Goal: Contribute content

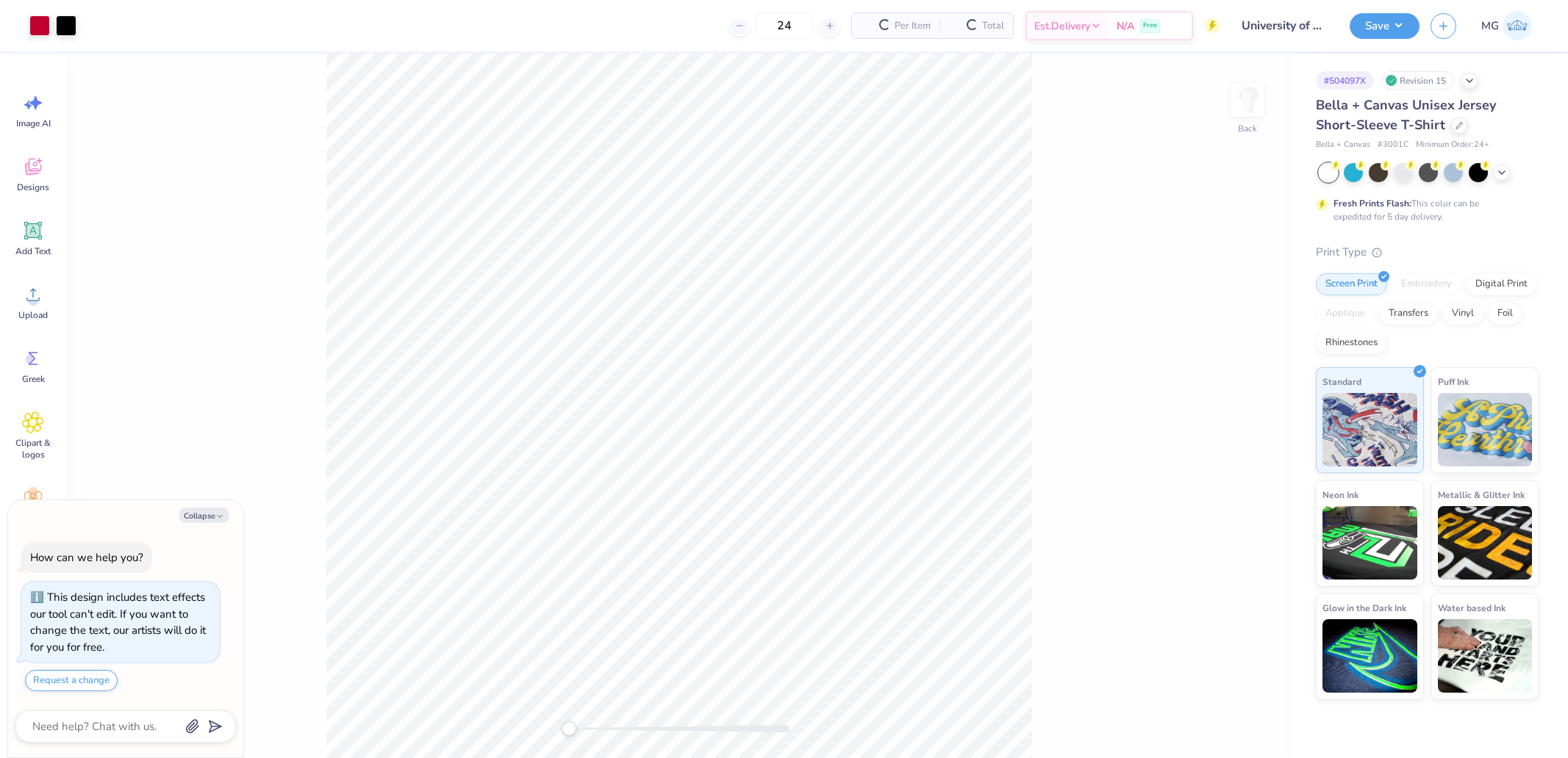
type textarea "x"
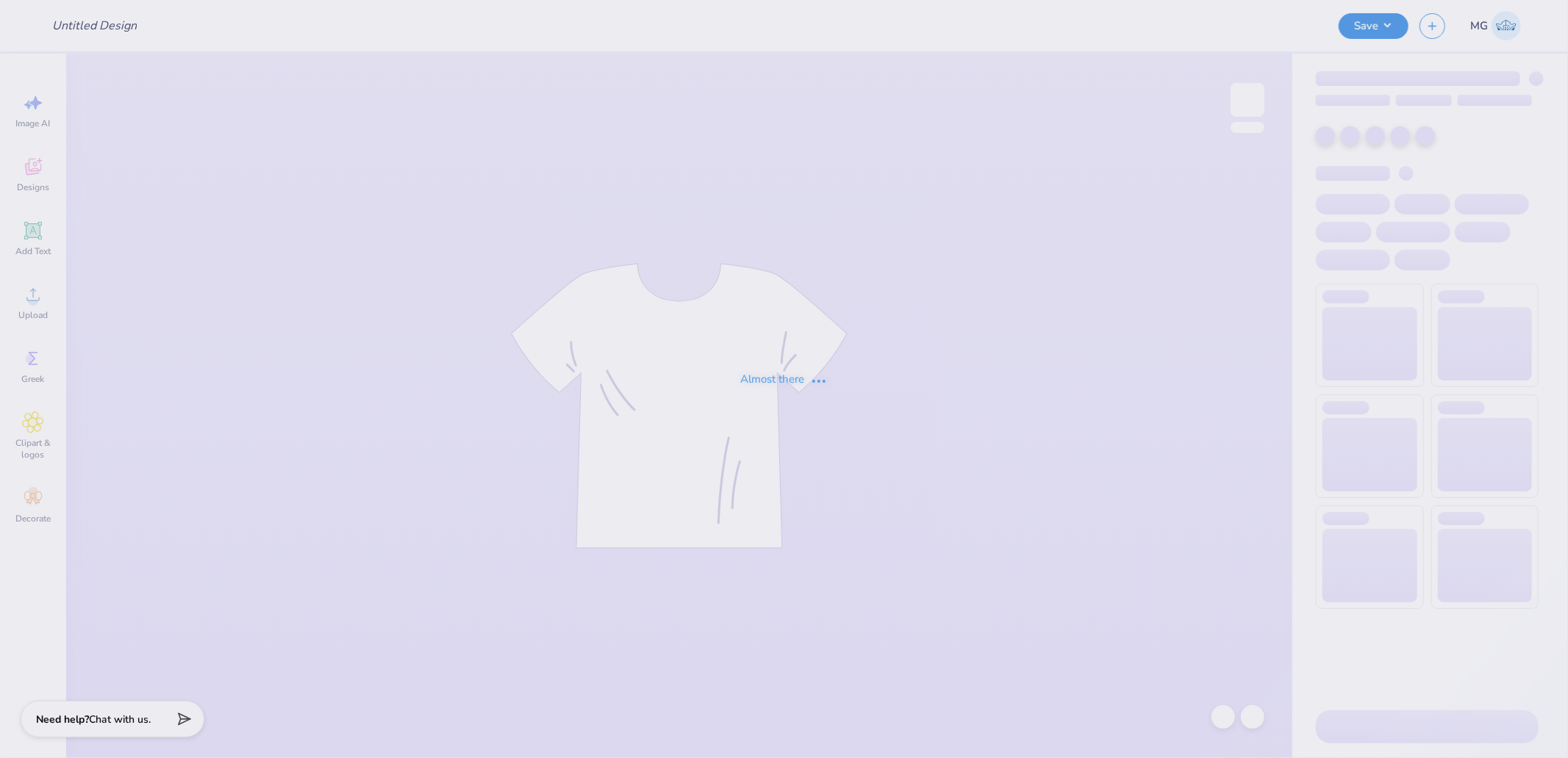
type input "University of Houston Proofs"
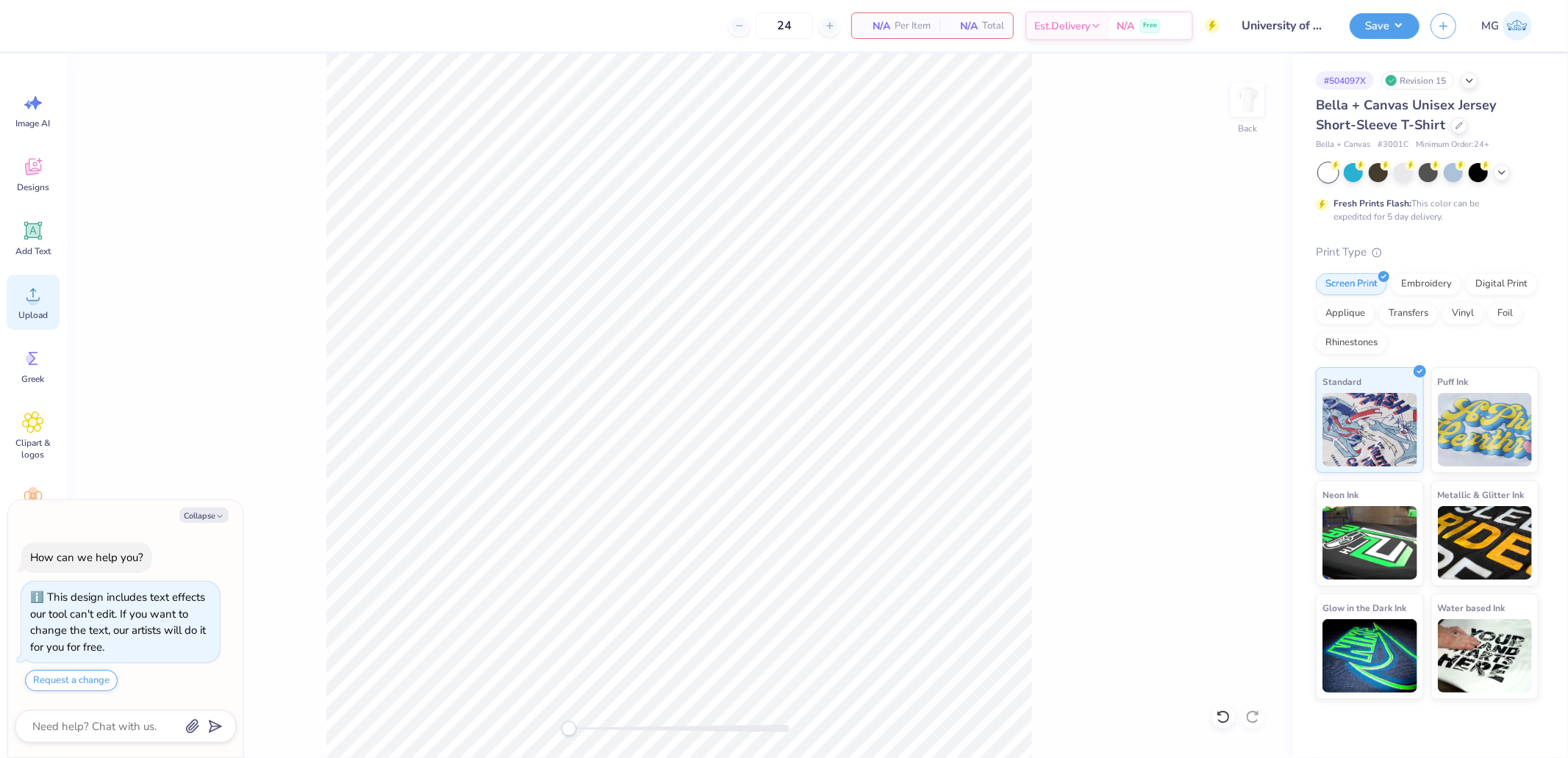
click at [52, 310] on div "Upload" at bounding box center [33, 302] width 53 height 55
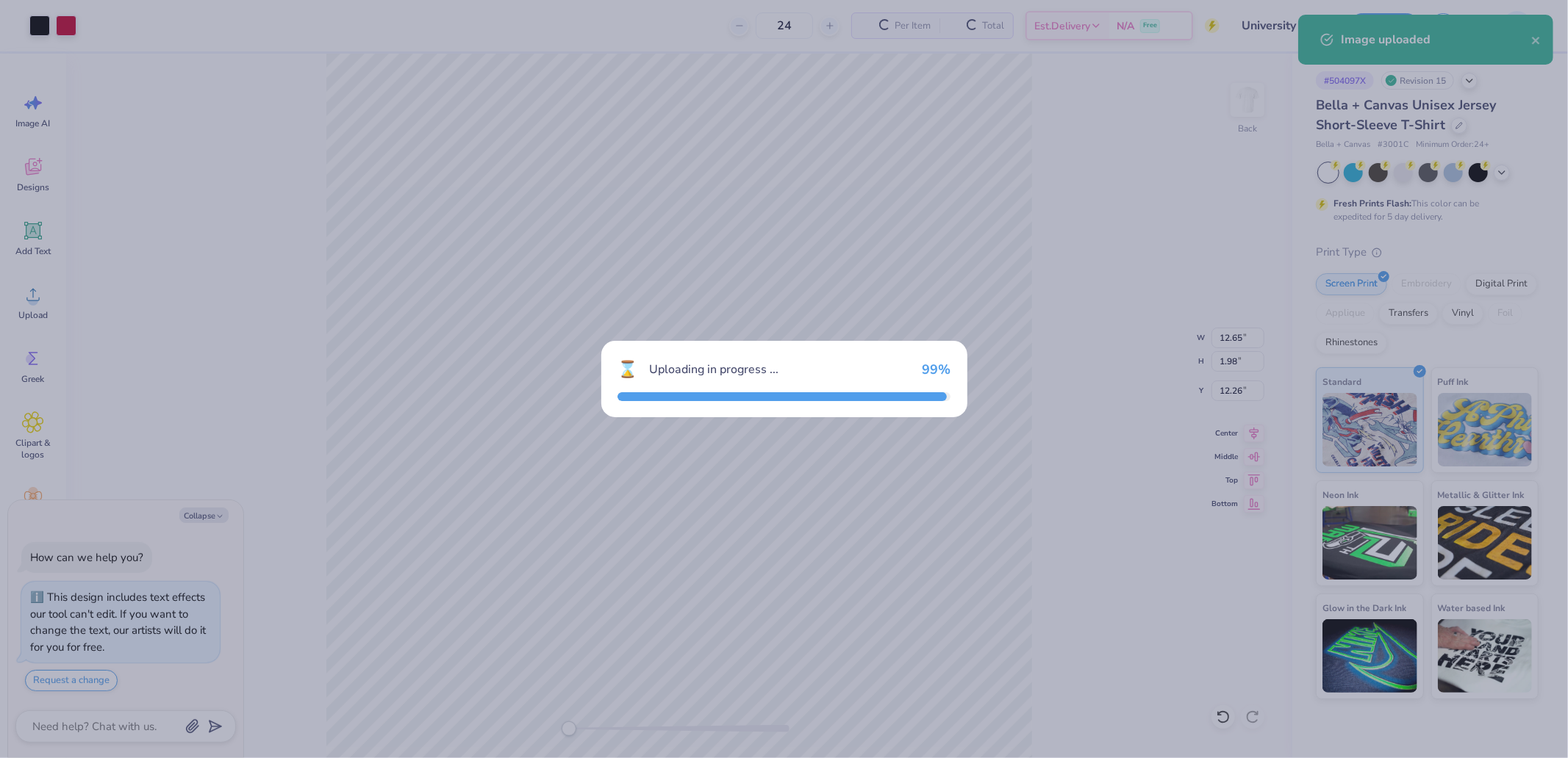
type textarea "x"
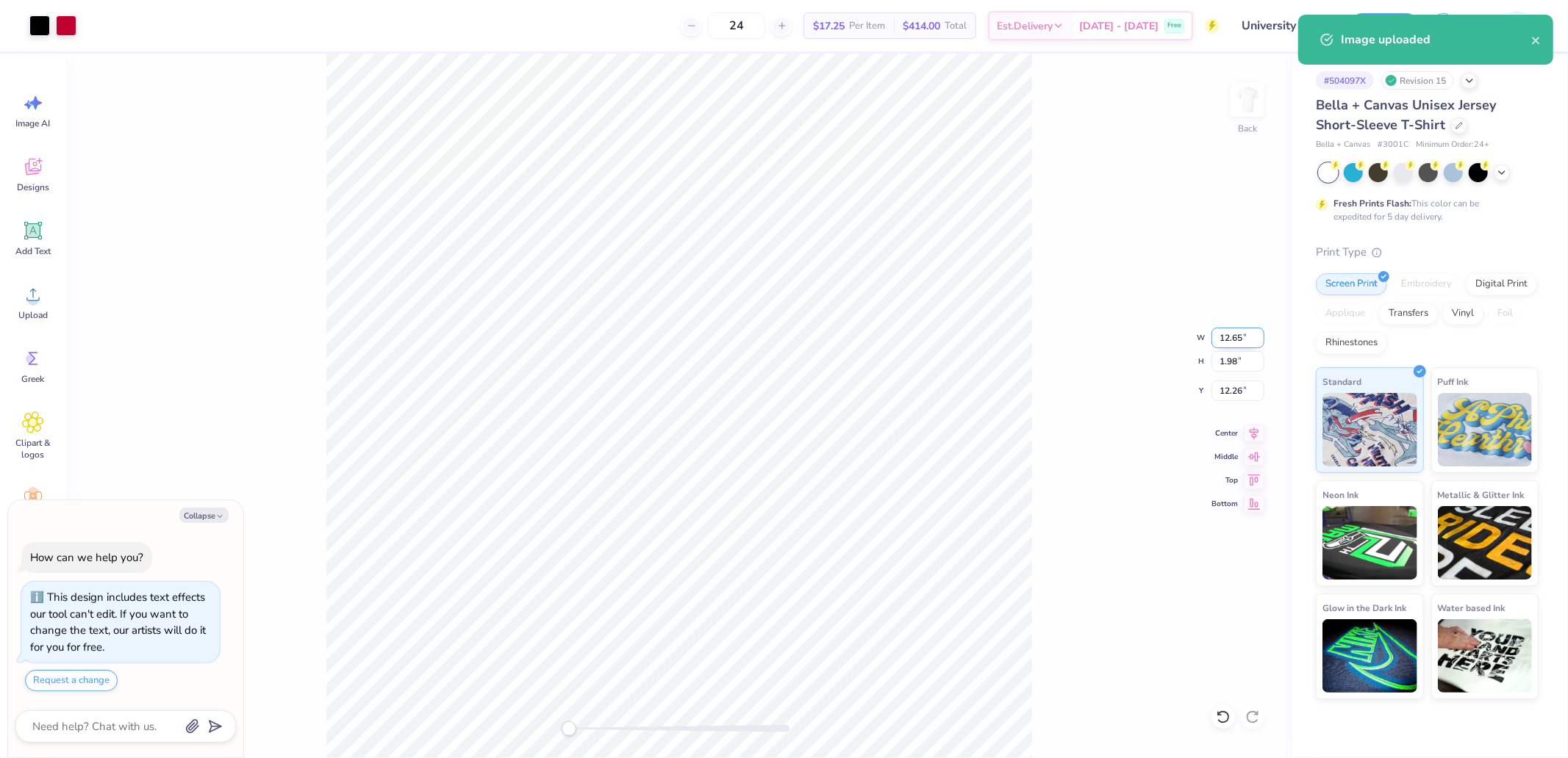
click at [1216, 331] on input "12.65" at bounding box center [1237, 338] width 53 height 20
type input "12.5"
type textarea "x"
click at [1236, 384] on input "12.26" at bounding box center [1237, 391] width 53 height 20
type input "2"
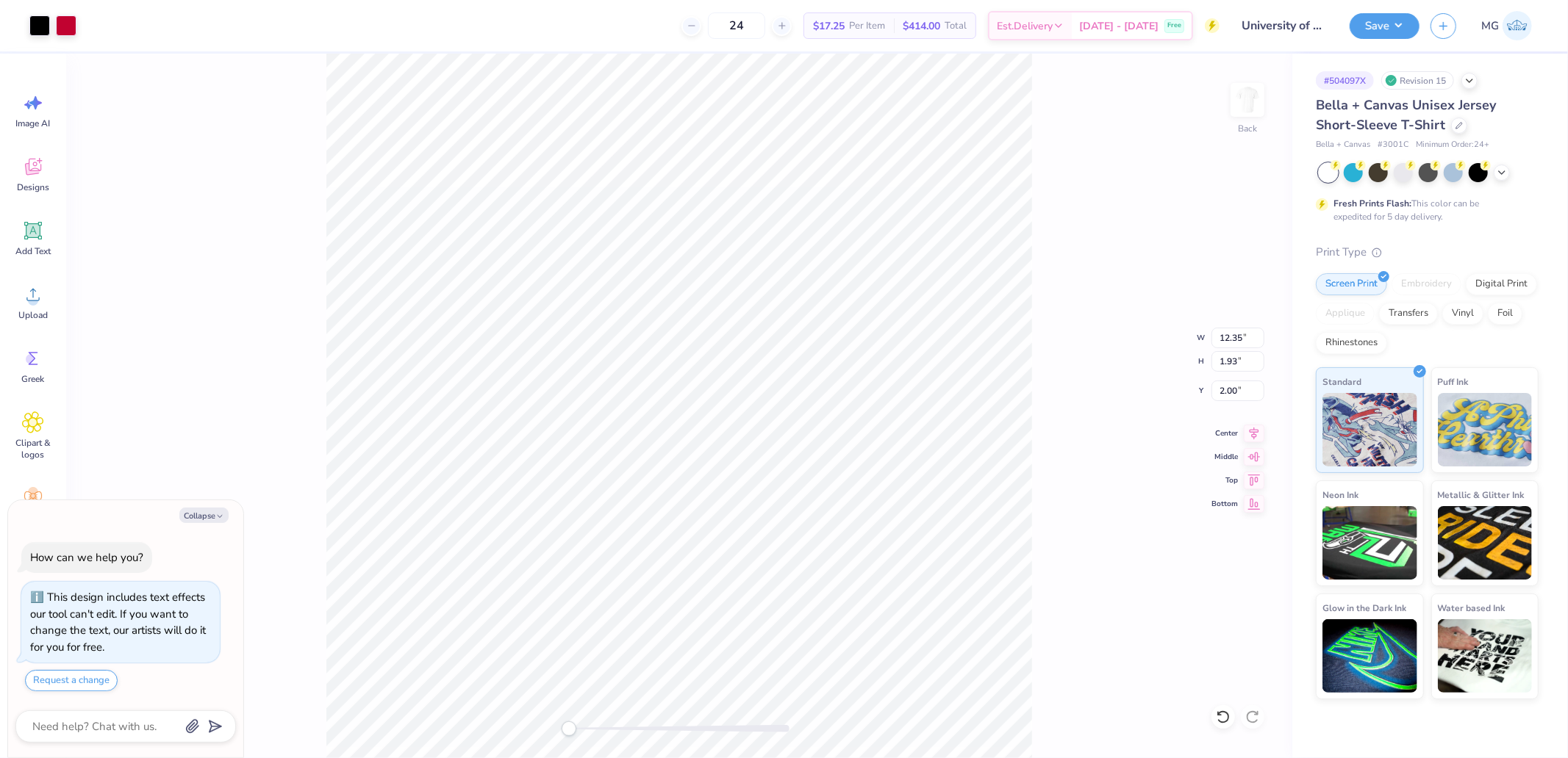
type textarea "x"
type input "12.50"
type input "1.95"
type input "12.27"
type textarea "x"
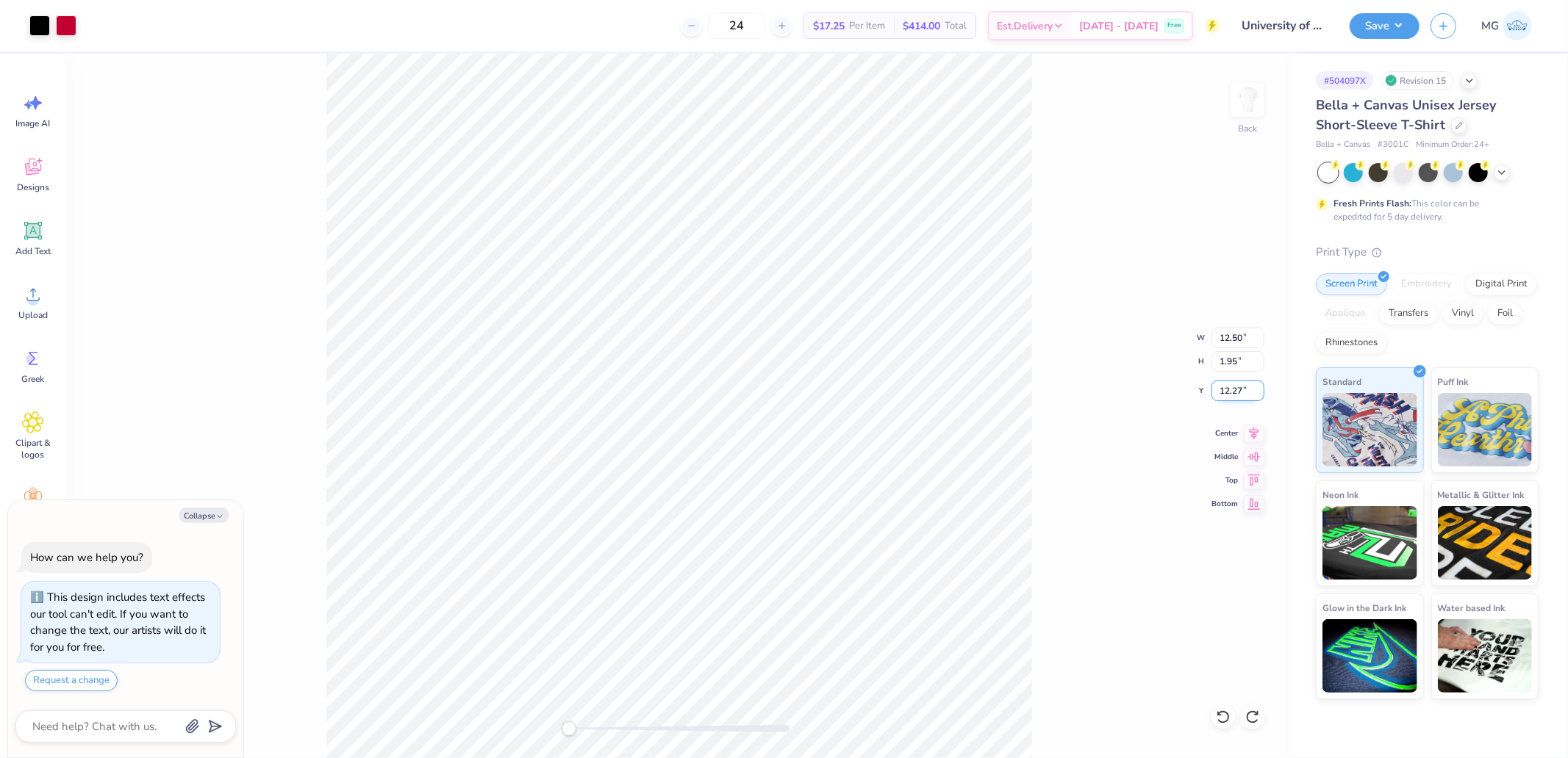
click at [1218, 387] on input "12.27" at bounding box center [1237, 391] width 53 height 20
type input "2"
click at [1401, 22] on button "Save" at bounding box center [1384, 24] width 70 height 26
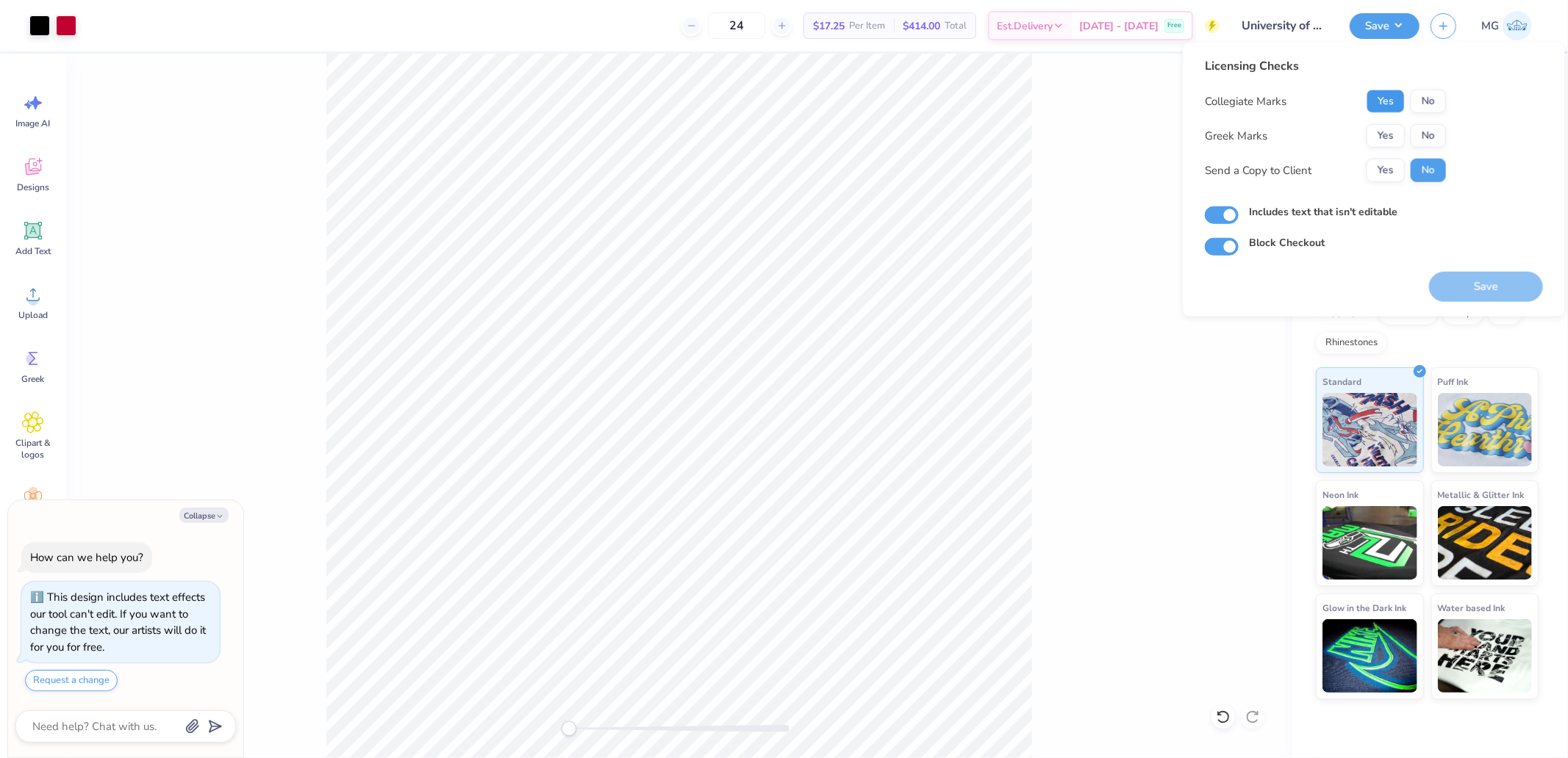
click at [1385, 99] on button "Yes" at bounding box center [1385, 101] width 38 height 23
click at [1419, 135] on button "No" at bounding box center [1428, 135] width 35 height 23
click at [1472, 290] on button "Save" at bounding box center [1486, 287] width 114 height 30
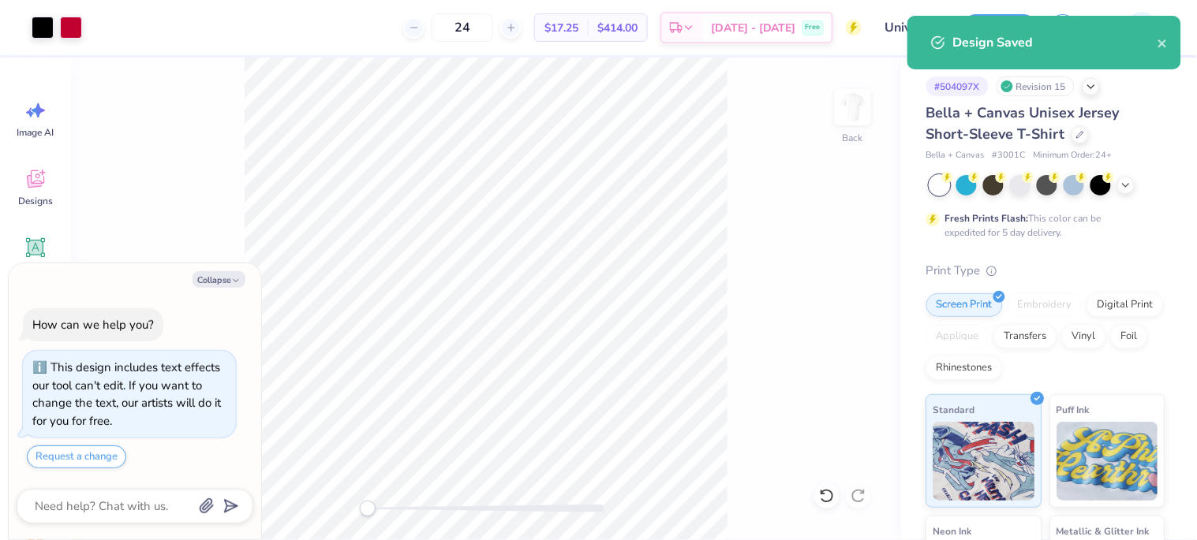
type textarea "x"
